Goal: Task Accomplishment & Management: Use online tool/utility

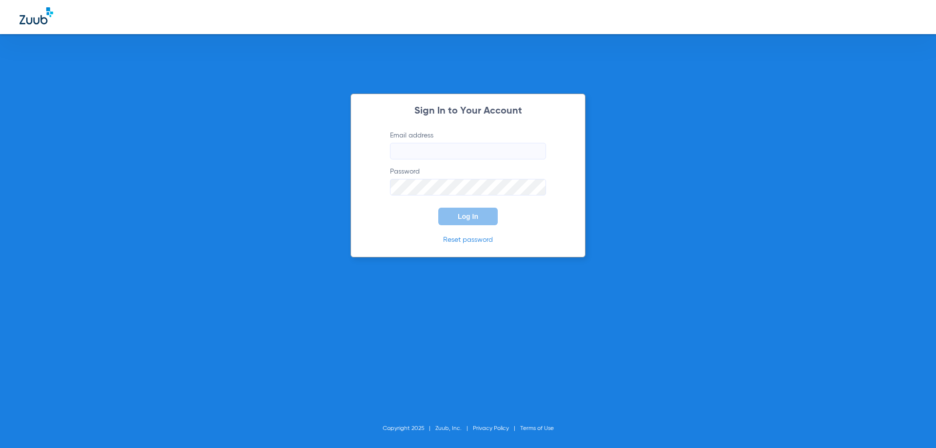
type input "m.k.davis2010@gmail.com"
click at [476, 217] on span "Log In" at bounding box center [468, 216] width 20 height 8
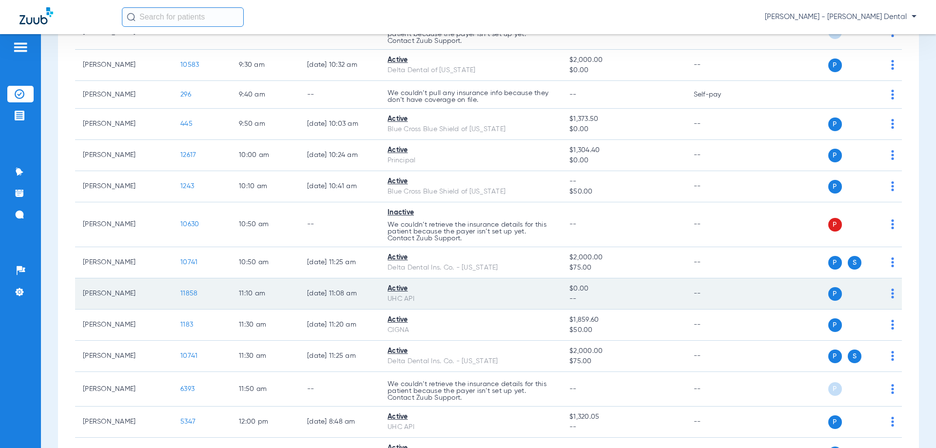
scroll to position [374, 0]
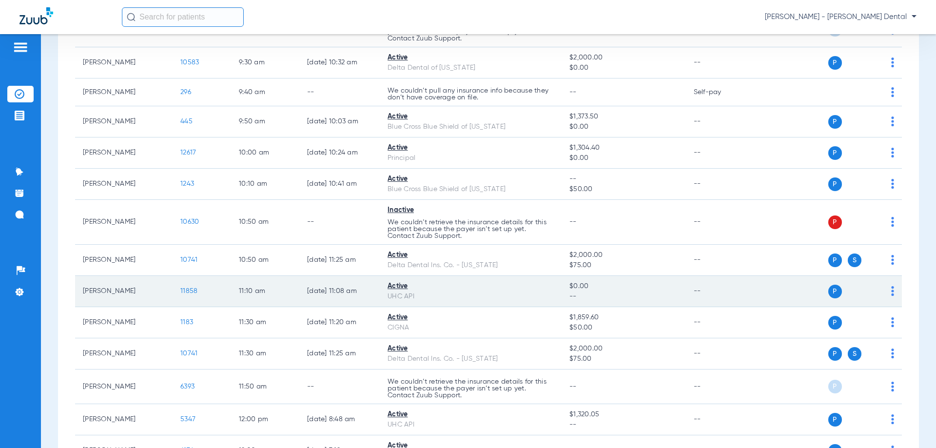
click at [188, 288] on span "11858" at bounding box center [188, 290] width 17 height 7
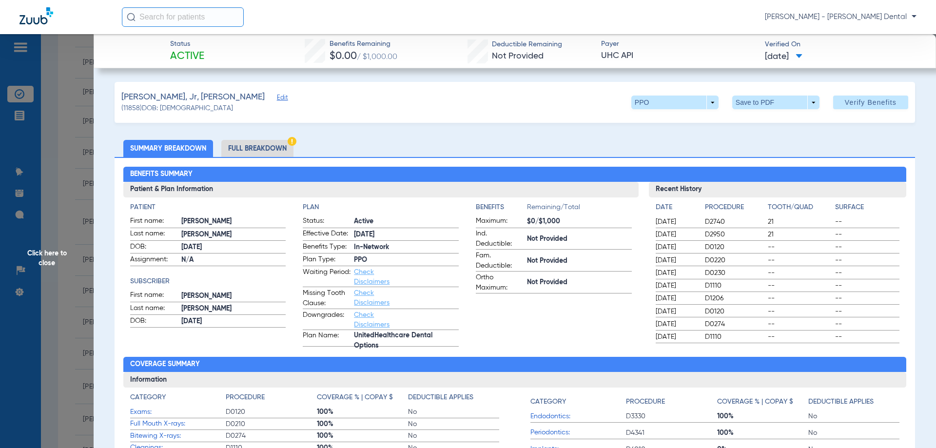
click at [262, 148] on li "Full Breakdown" at bounding box center [257, 148] width 72 height 17
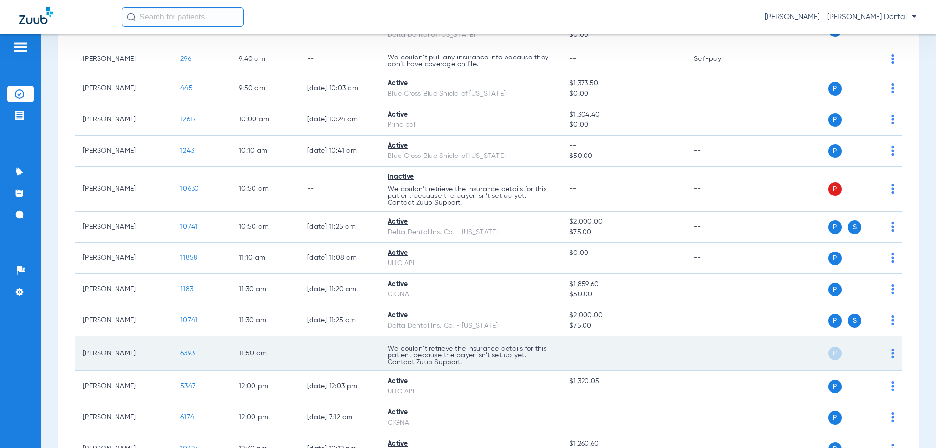
scroll to position [406, 0]
